Goal: Information Seeking & Learning: Learn about a topic

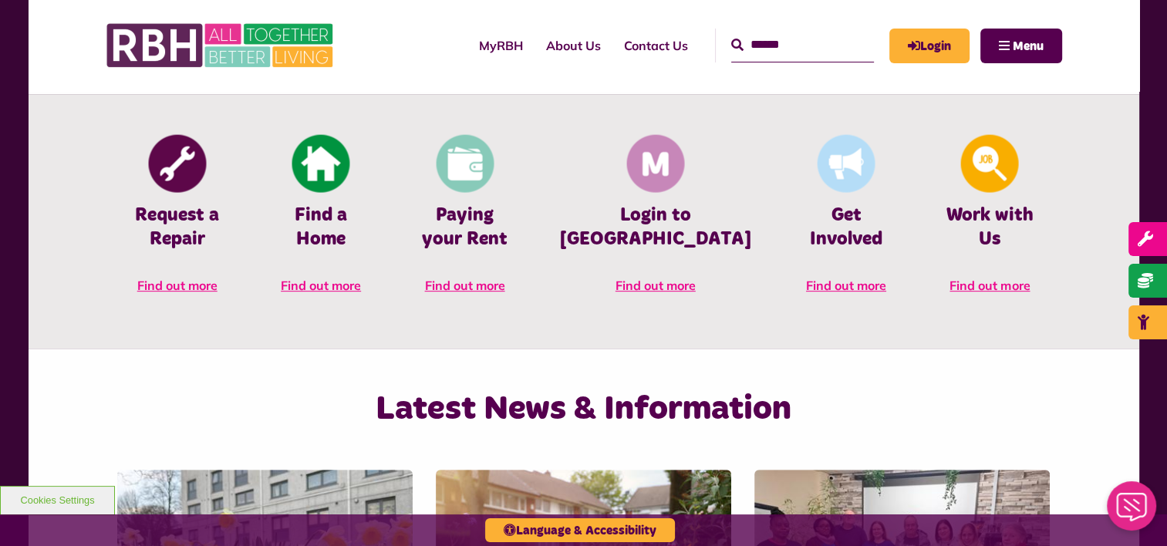
scroll to position [694, 0]
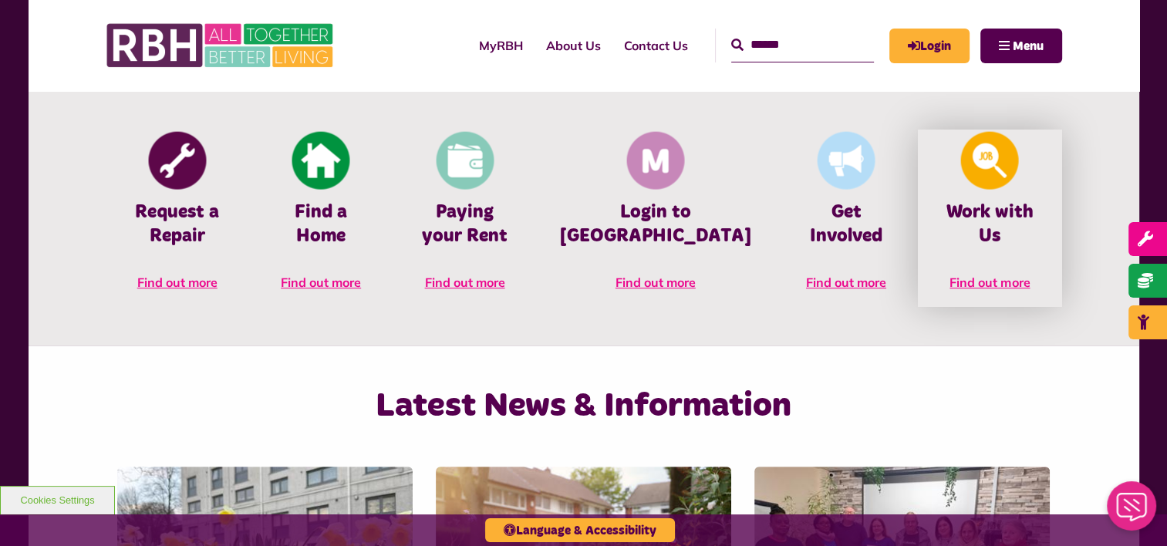
click at [991, 275] on span "Find out more" at bounding box center [990, 282] width 80 height 15
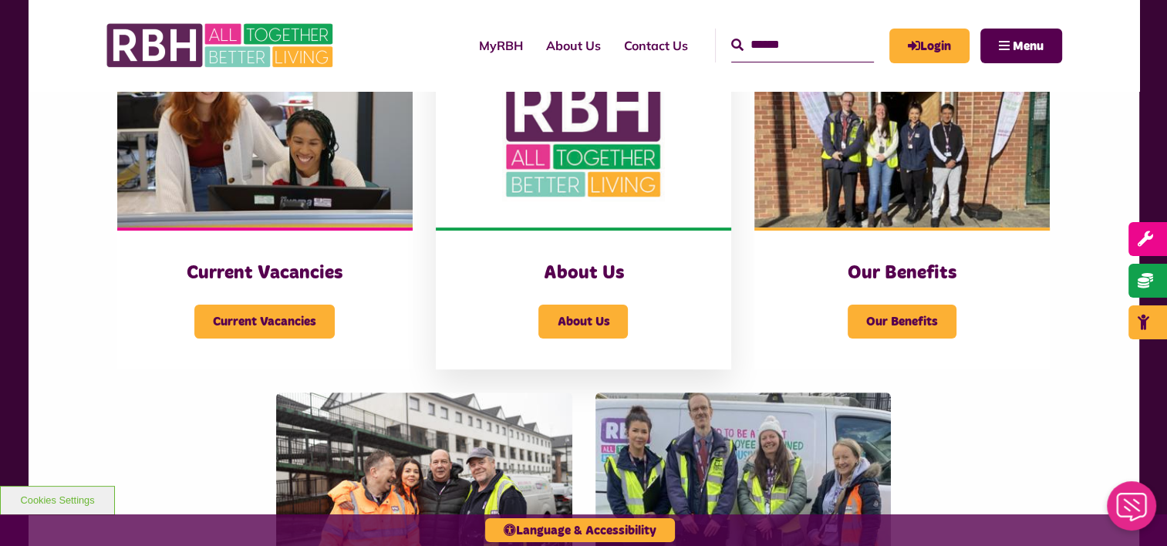
scroll to position [386, 0]
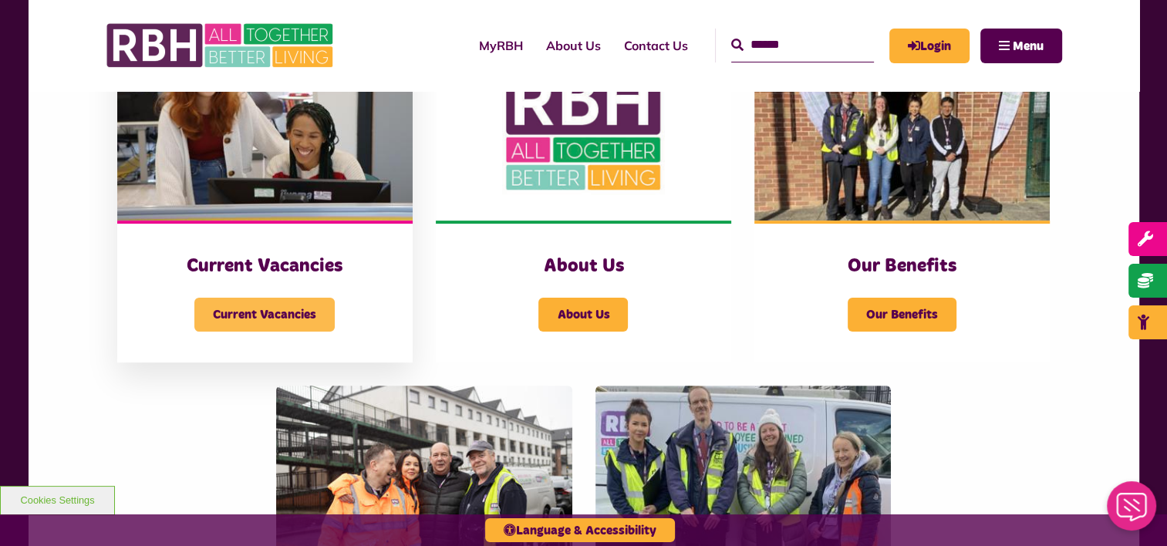
click at [262, 308] on span "Current Vacancies" at bounding box center [264, 315] width 140 height 34
